Goal: Information Seeking & Learning: Find specific fact

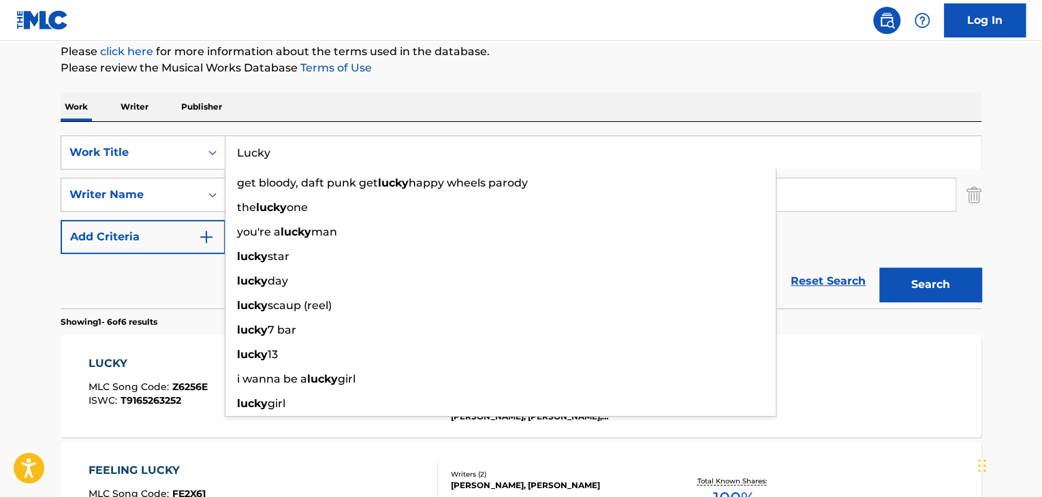
click at [335, 153] on input "Lucky" at bounding box center [602, 152] width 755 height 33
click at [336, 153] on input "Lucky" at bounding box center [602, 152] width 755 height 33
paste input "B.I.T.E Me"
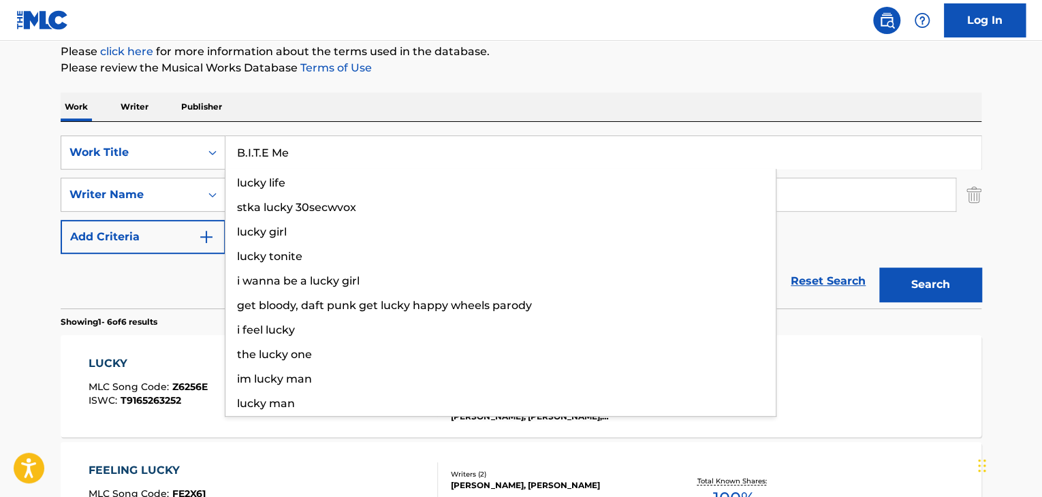
type input "B.I.T.E Me"
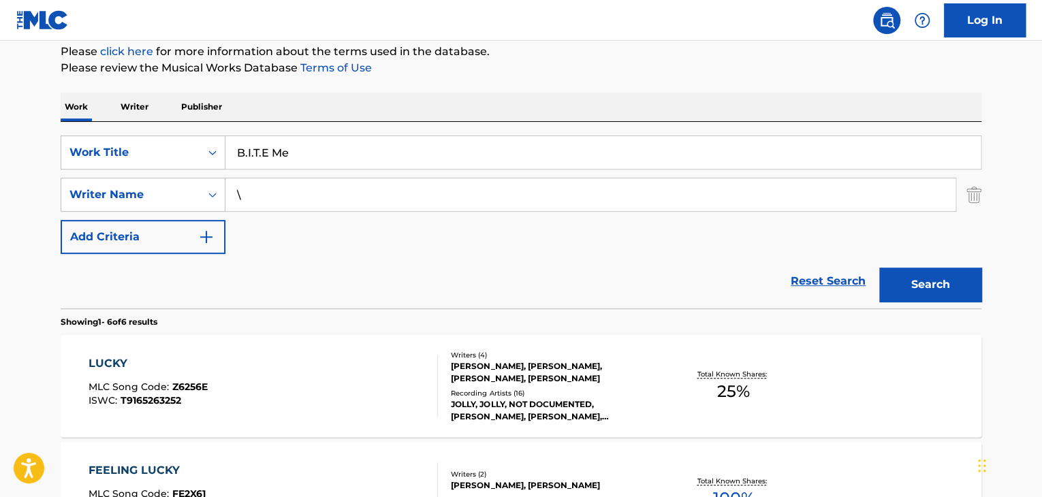
type input "\"
click at [879, 268] on button "Search" at bounding box center [930, 285] width 102 height 34
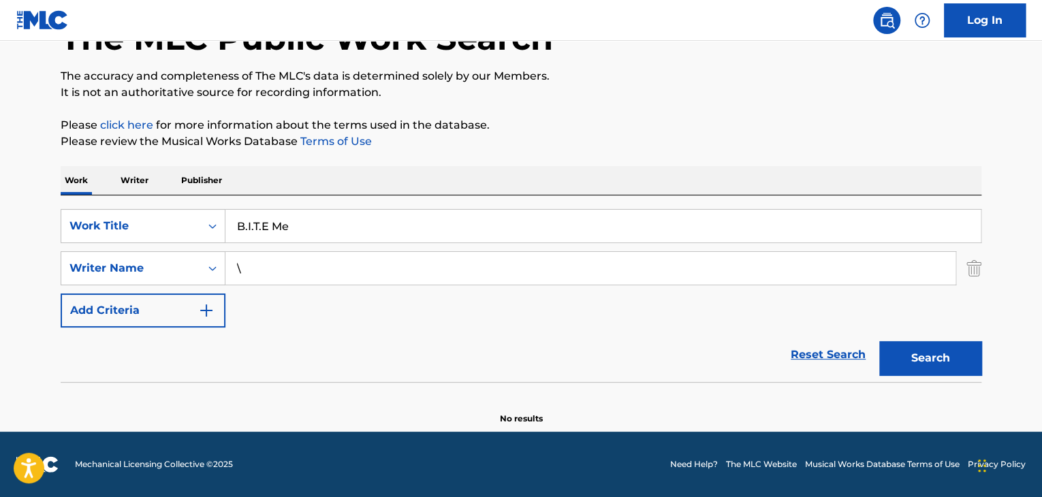
scroll to position [94, 0]
click at [879, 341] on button "Search" at bounding box center [930, 358] width 102 height 34
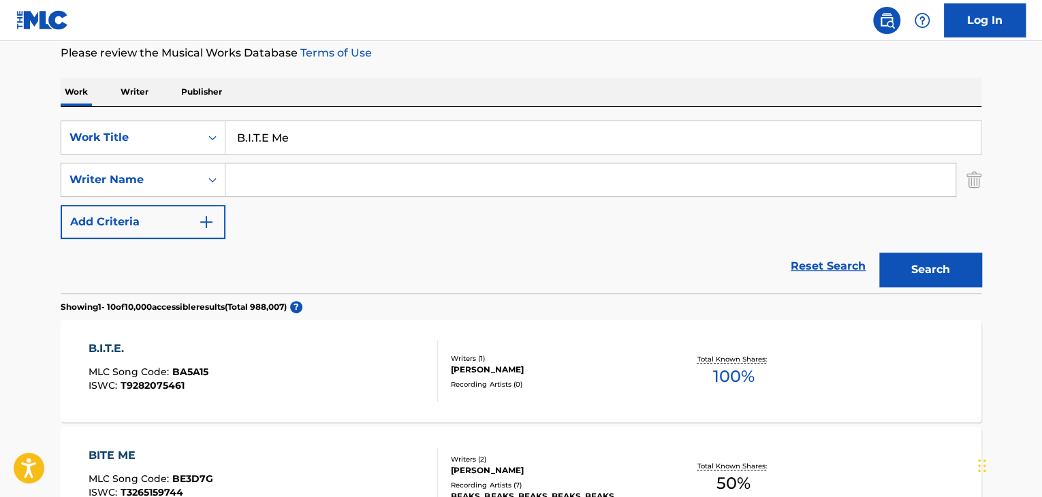
scroll to position [181, 0]
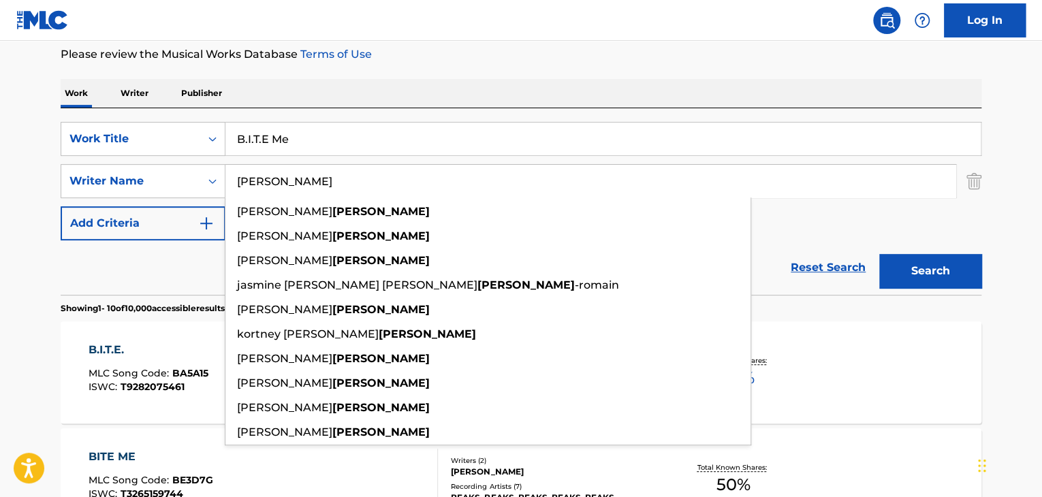
type input "[PERSON_NAME]"
click at [879, 254] on button "Search" at bounding box center [930, 271] width 102 height 34
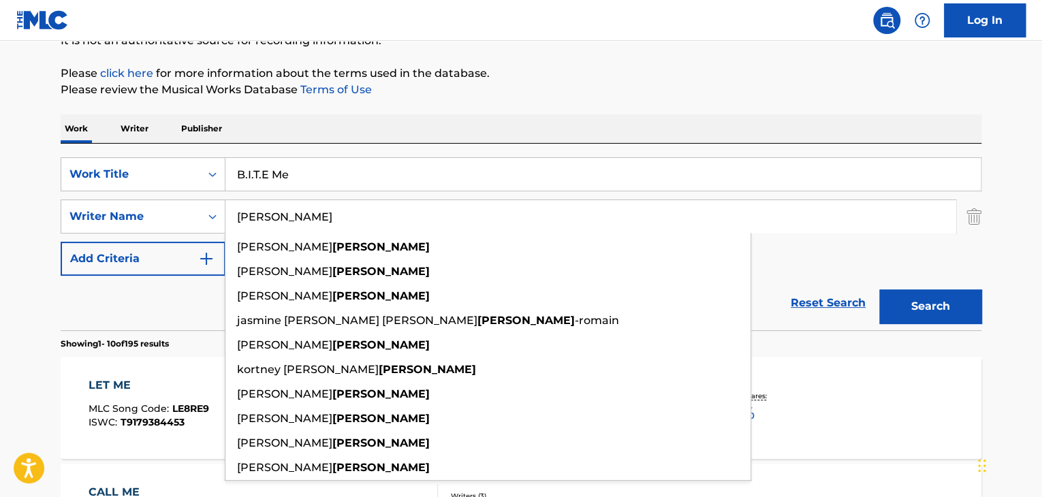
scroll to position [136, 0]
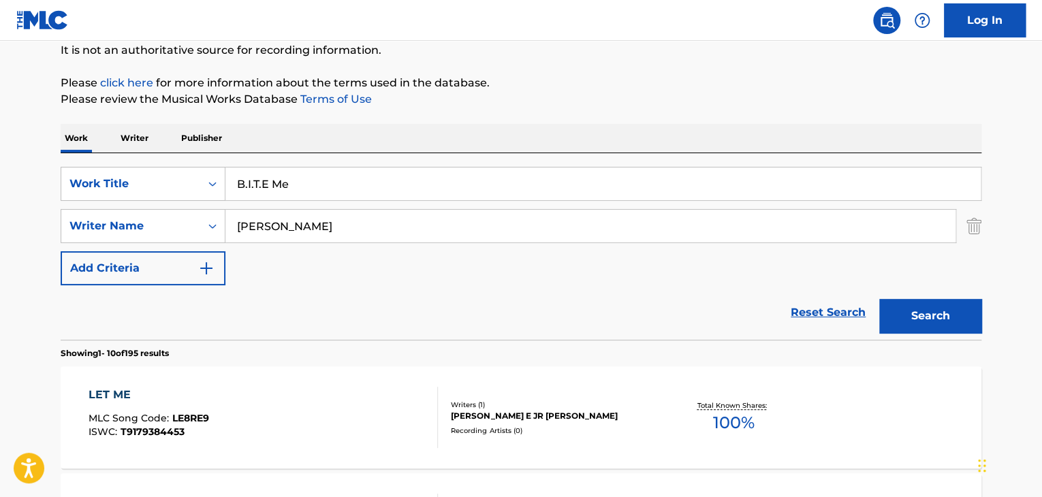
click at [376, 179] on input "B.I.T.E Me" at bounding box center [602, 183] width 755 height 33
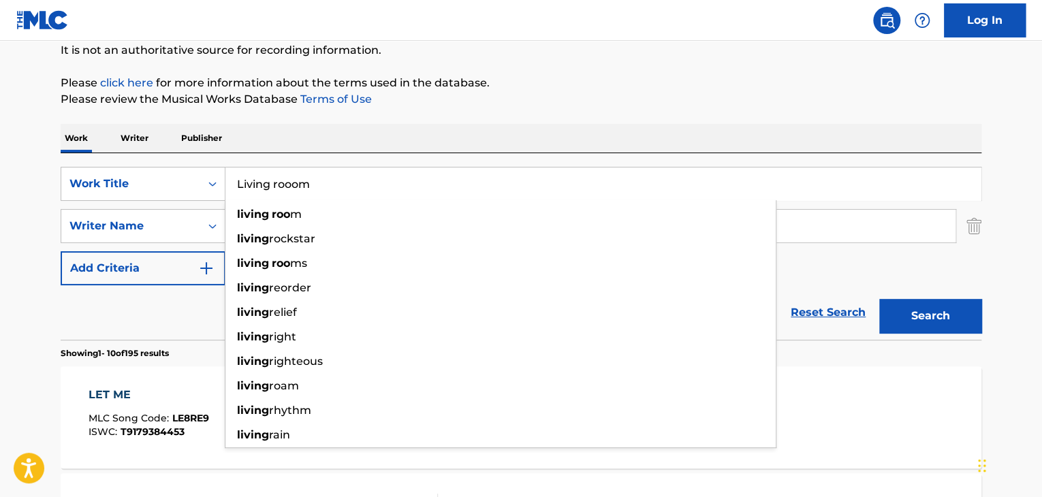
type input "Living rooom"
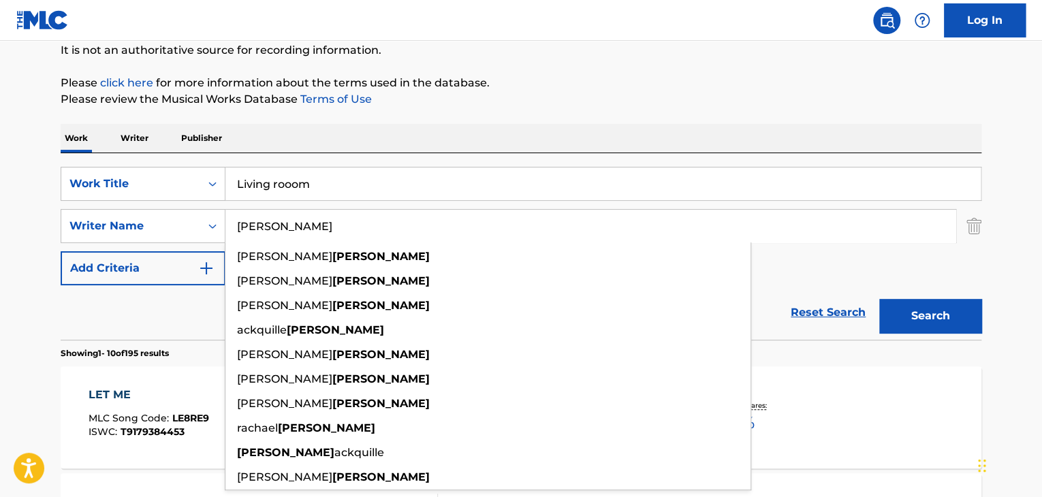
paste input "[PERSON_NAME]"
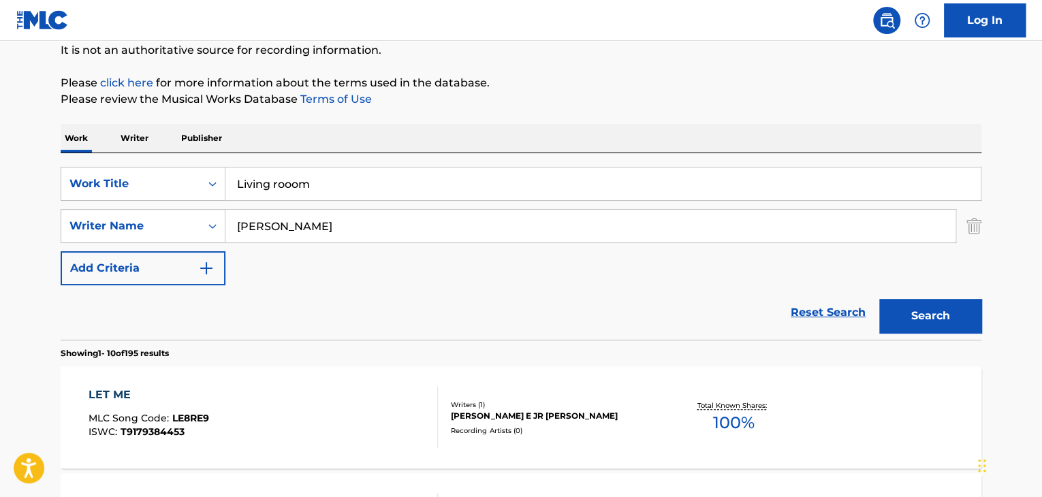
type input "[PERSON_NAME]"
click at [879, 299] on button "Search" at bounding box center [930, 316] width 102 height 34
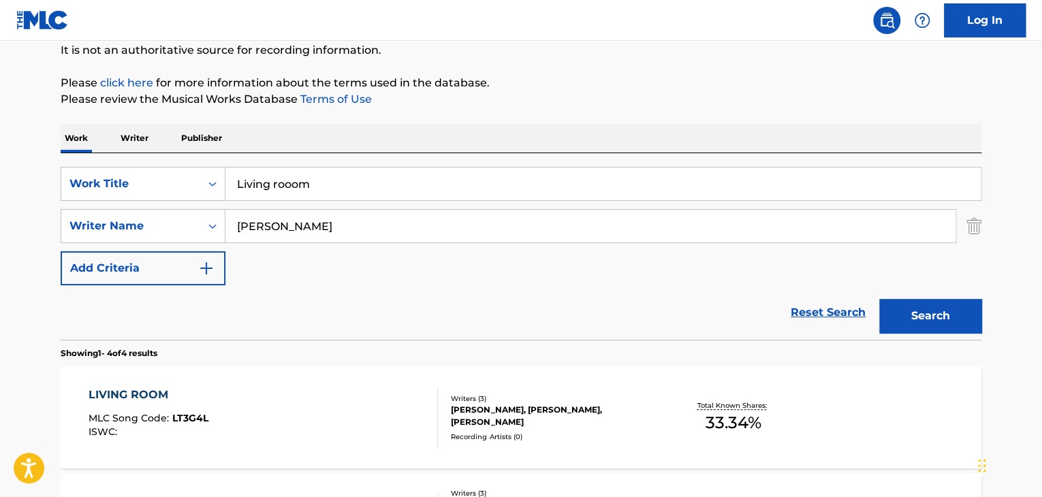
click at [85, 317] on div "Reset Search Search" at bounding box center [521, 312] width 921 height 54
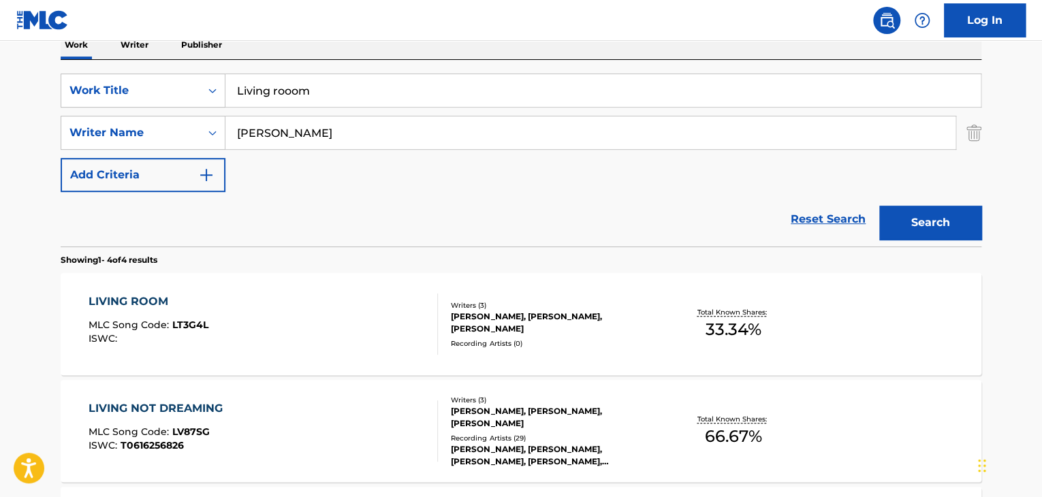
scroll to position [272, 0]
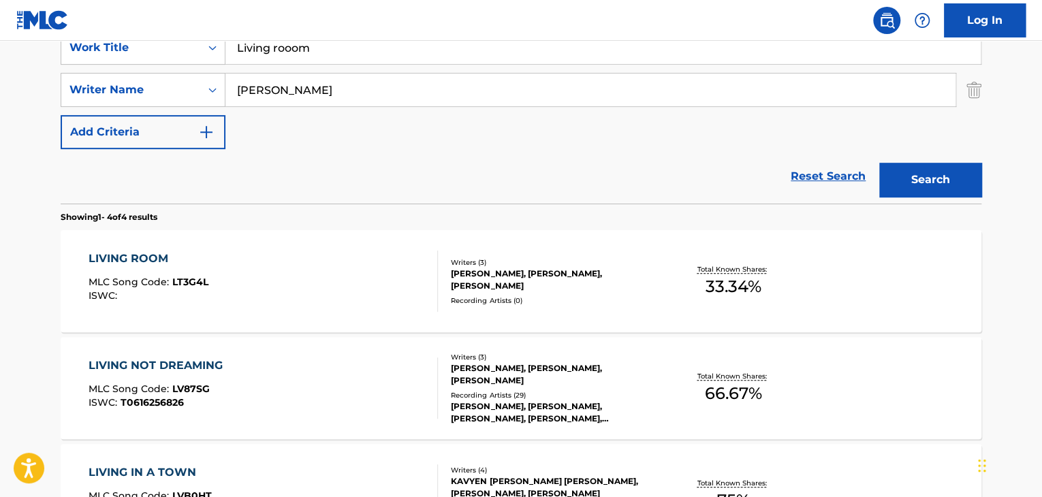
click at [142, 259] on div "LIVING ROOM" at bounding box center [149, 259] width 120 height 16
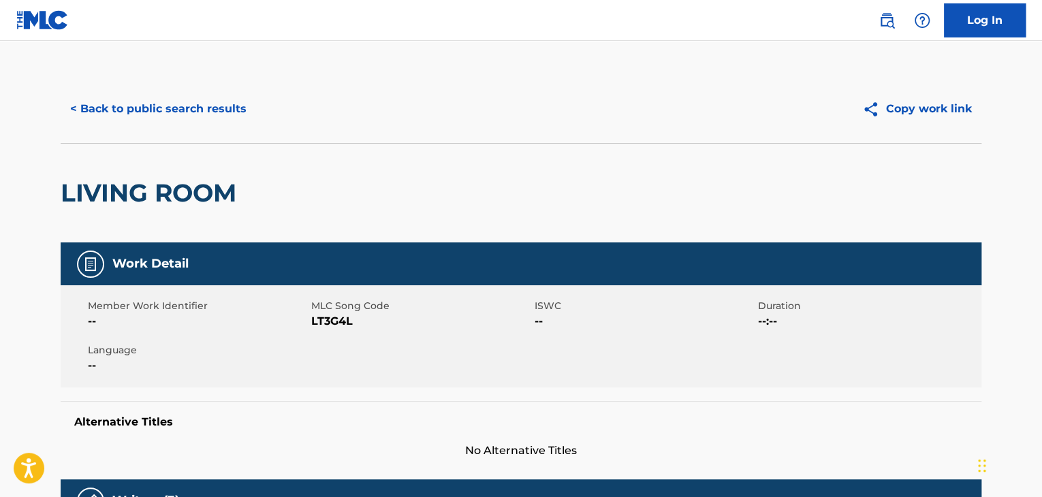
click at [340, 319] on span "LT3G4L" at bounding box center [421, 321] width 220 height 16
copy span "LT3G4L"
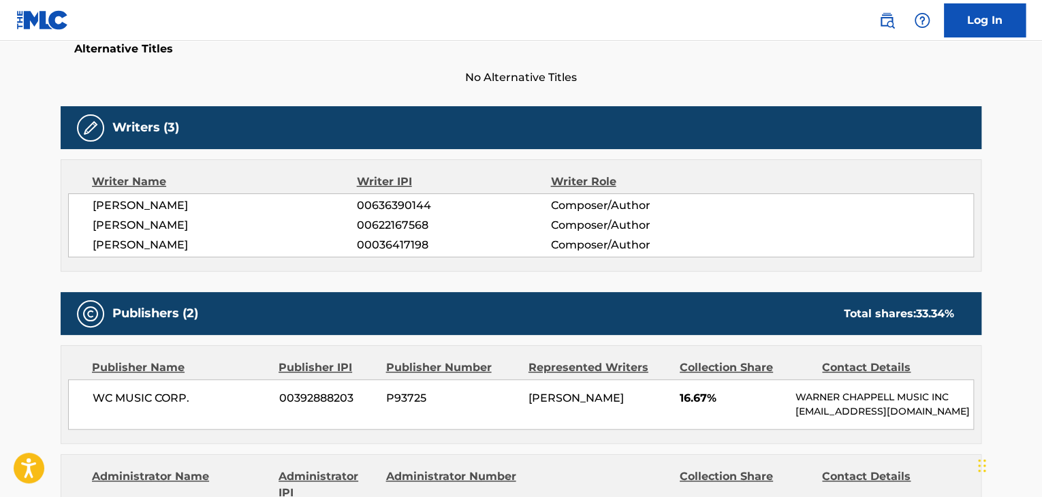
scroll to position [409, 0]
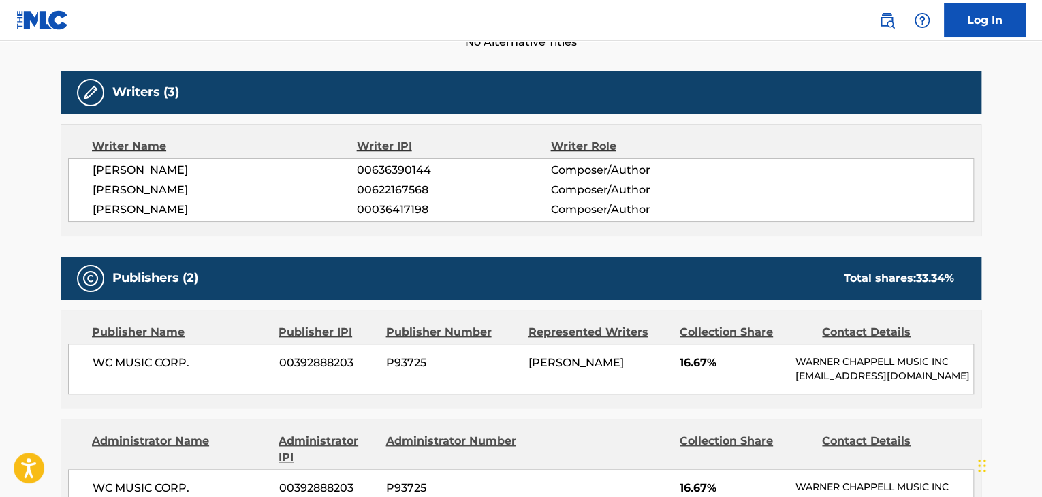
click at [217, 169] on span "[PERSON_NAME]" at bounding box center [225, 170] width 264 height 16
copy div "[PERSON_NAME]"
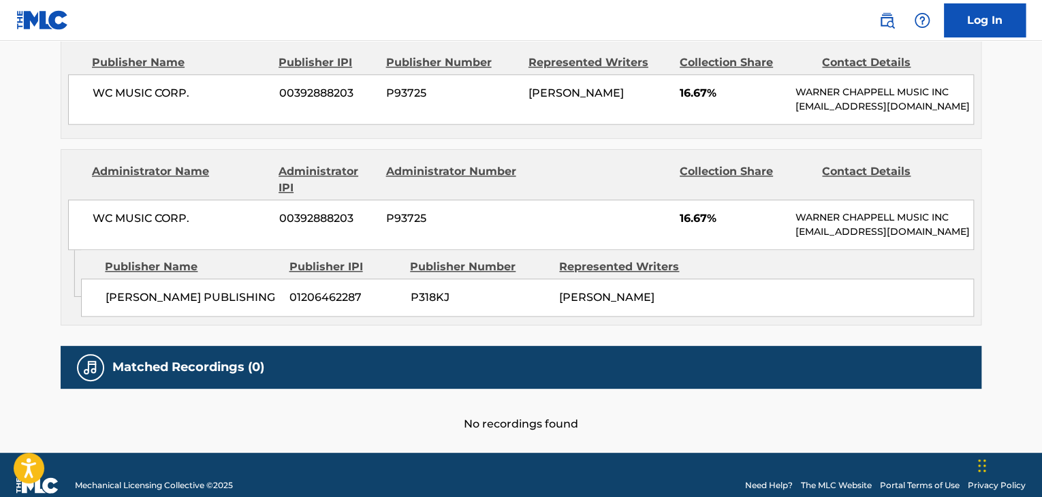
scroll to position [681, 0]
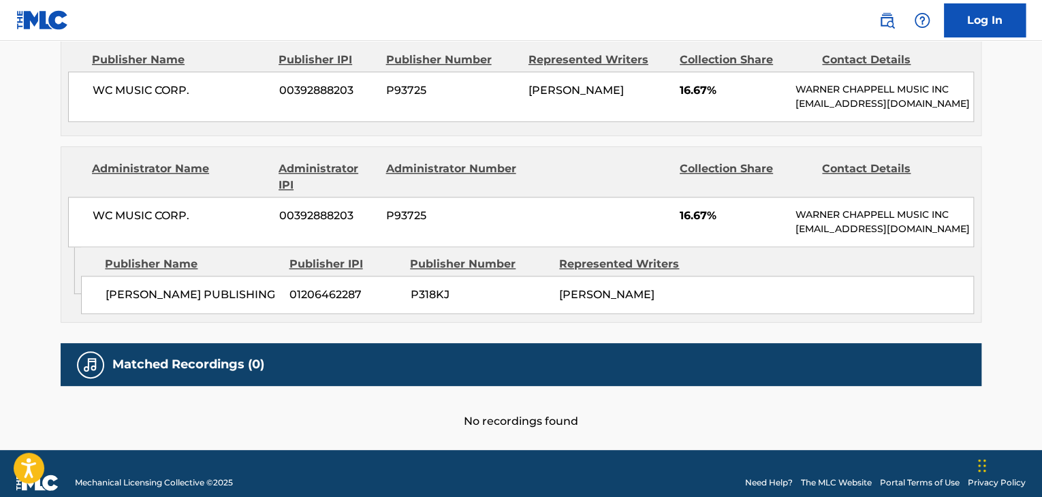
click at [180, 93] on span "WC MUSIC CORP." at bounding box center [181, 90] width 176 height 16
copy div "WC MUSIC CORP."
click at [232, 293] on span "[PERSON_NAME] PUBLISHING" at bounding box center [193, 295] width 174 height 16
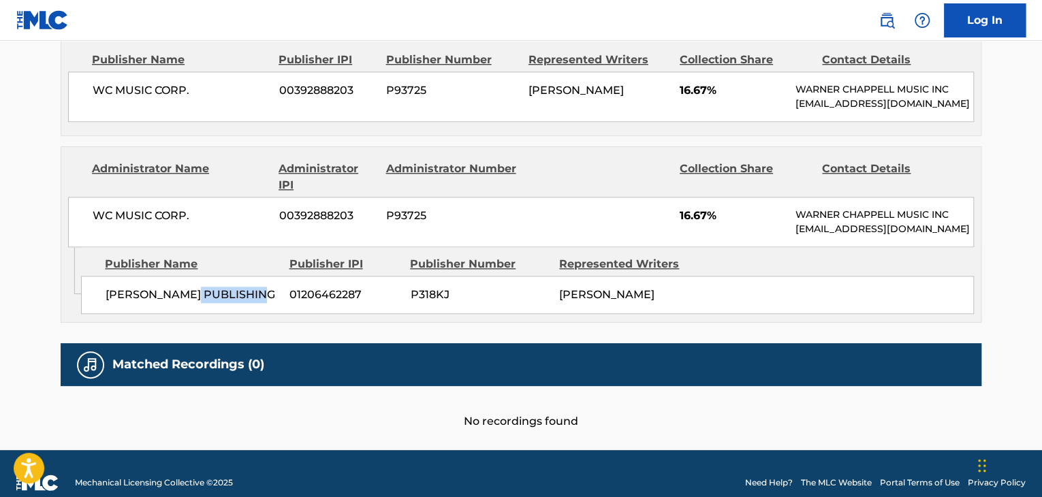
click at [232, 292] on span "[PERSON_NAME] PUBLISHING" at bounding box center [193, 295] width 174 height 16
copy div "[PERSON_NAME] PUBLISHING"
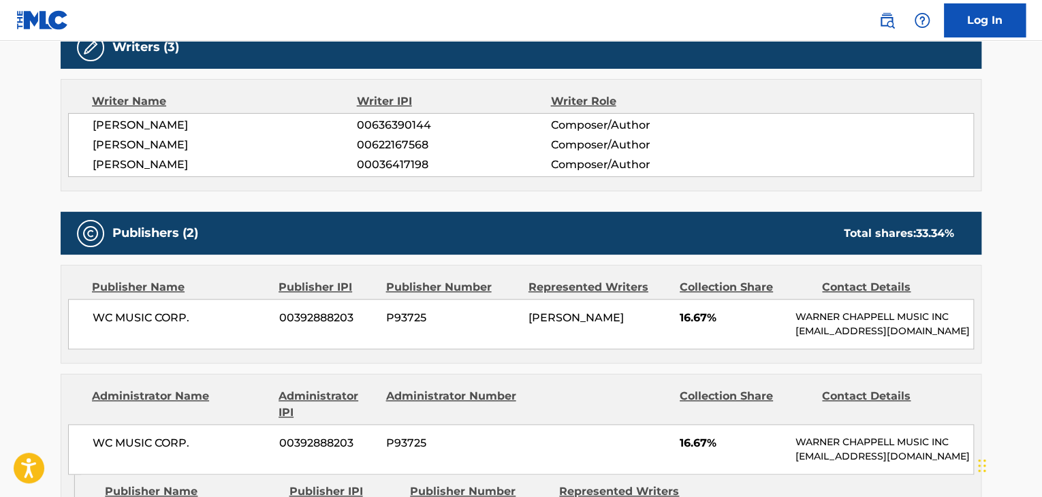
scroll to position [409, 0]
